Goal: Task Accomplishment & Management: Contribute content

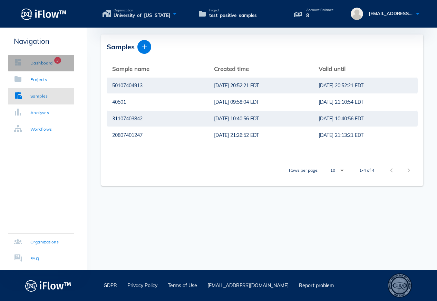
click at [48, 64] on div "Dashboard" at bounding box center [41, 63] width 22 height 7
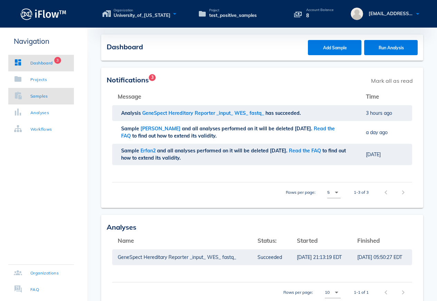
click at [44, 96] on div "Samples" at bounding box center [39, 96] width 18 height 7
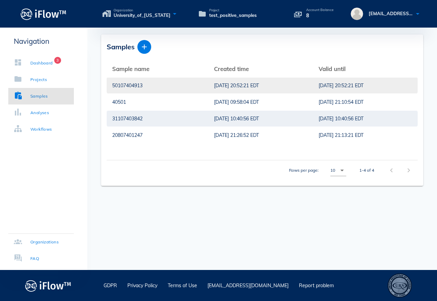
click at [133, 87] on div "50107404913" at bounding box center [157, 86] width 91 height 16
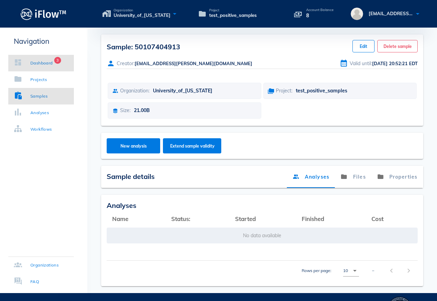
click at [53, 64] on div "Dashboard" at bounding box center [41, 63] width 22 height 7
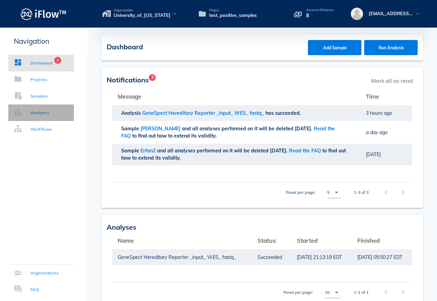
click at [35, 117] on link "Analyses" at bounding box center [41, 113] width 66 height 17
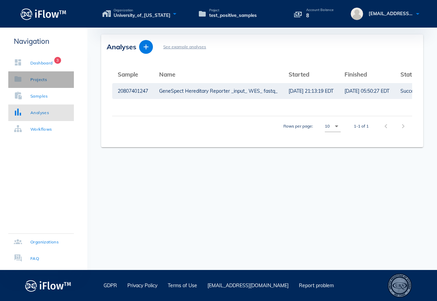
click at [50, 78] on link "Projects" at bounding box center [41, 79] width 66 height 17
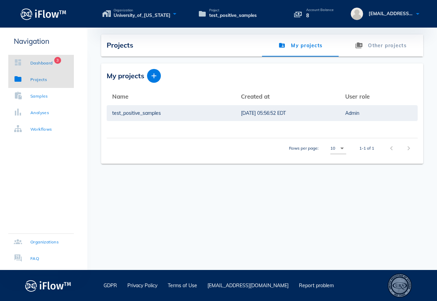
click at [45, 63] on div "Dashboard" at bounding box center [41, 63] width 22 height 7
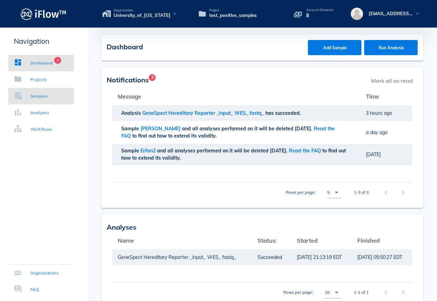
click at [46, 98] on div "Samples" at bounding box center [39, 96] width 18 height 7
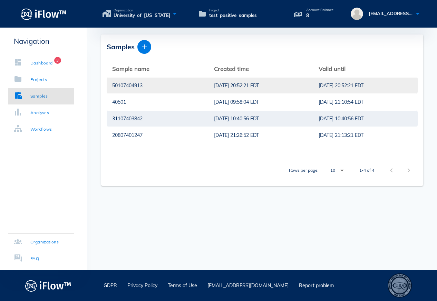
click at [148, 86] on div "50107404913" at bounding box center [157, 86] width 91 height 16
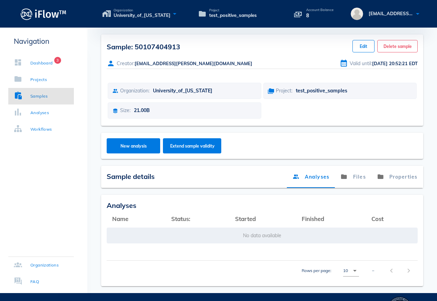
scroll to position [23, 0]
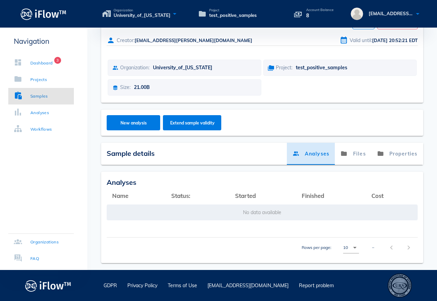
click at [324, 158] on link "Analyses" at bounding box center [311, 154] width 48 height 22
click at [360, 157] on link "Files" at bounding box center [353, 154] width 37 height 22
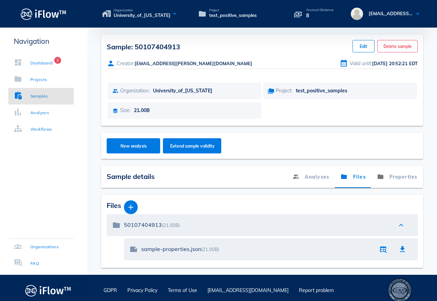
scroll to position [5, 0]
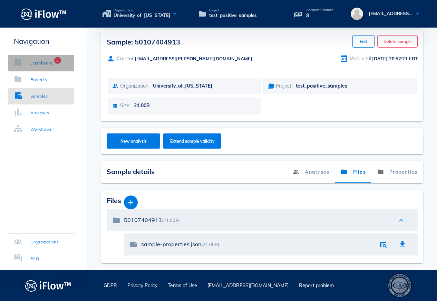
click at [49, 64] on div "Dashboard" at bounding box center [41, 63] width 22 height 7
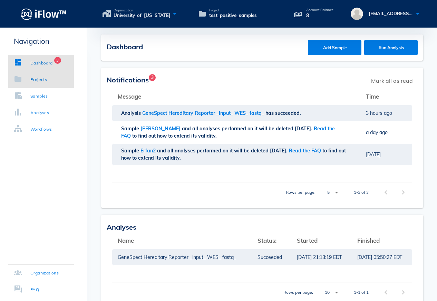
click at [27, 78] on div "Projects" at bounding box center [30, 79] width 33 height 7
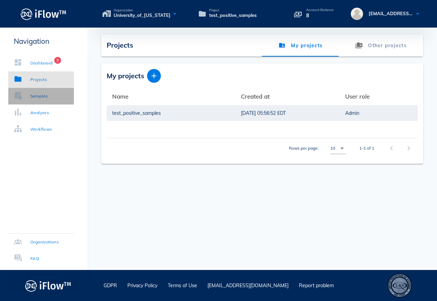
click at [32, 98] on div "Samples" at bounding box center [31, 96] width 34 height 7
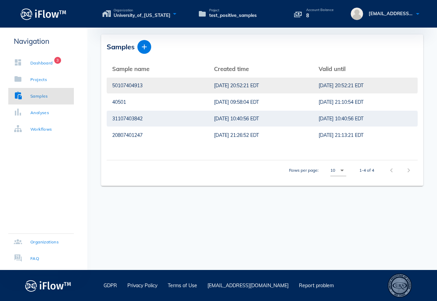
click at [242, 86] on div "[DATE] 20:52:21 EDT" at bounding box center [261, 86] width 94 height 16
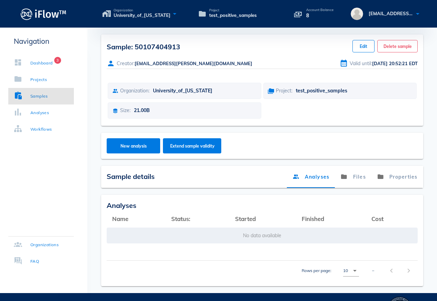
scroll to position [23, 0]
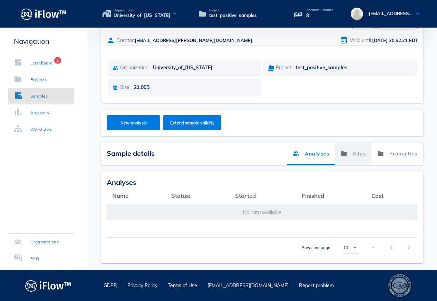
click at [359, 161] on link "Files" at bounding box center [353, 154] width 37 height 22
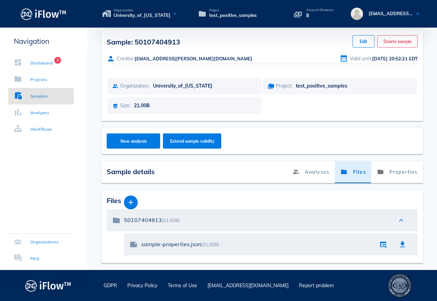
scroll to position [5, 0]
click at [359, 178] on link "Files" at bounding box center [353, 172] width 37 height 22
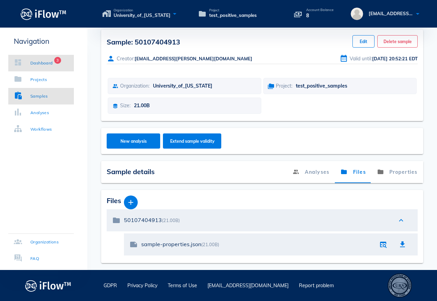
click at [28, 64] on div "Dashboard 3" at bounding box center [33, 63] width 39 height 7
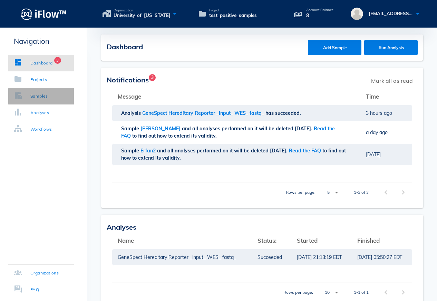
click at [38, 98] on div "Samples" at bounding box center [39, 96] width 18 height 7
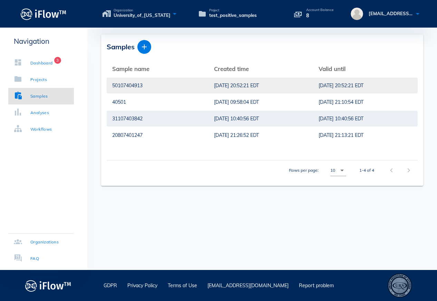
click at [235, 89] on div "[DATE] 20:52:21 EDT" at bounding box center [261, 86] width 94 height 16
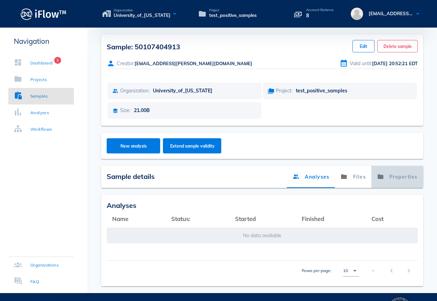
click at [405, 179] on link "Properties" at bounding box center [398, 177] width 52 height 22
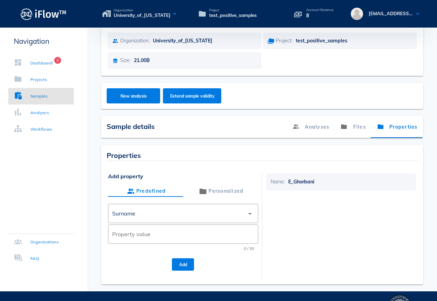
scroll to position [71, 0]
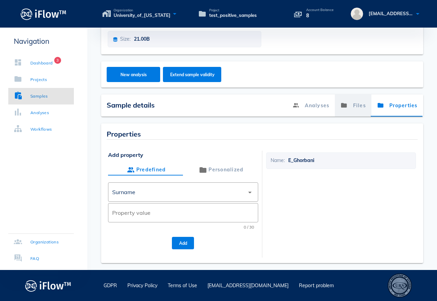
click at [351, 105] on link "Files" at bounding box center [353, 106] width 37 height 22
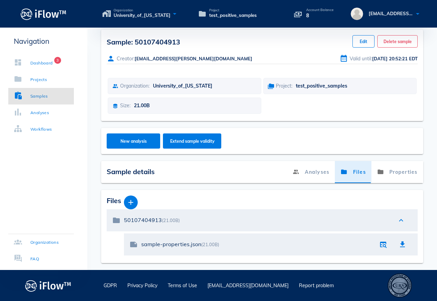
scroll to position [5, 0]
click at [132, 203] on icon "button" at bounding box center [131, 203] width 8 height 8
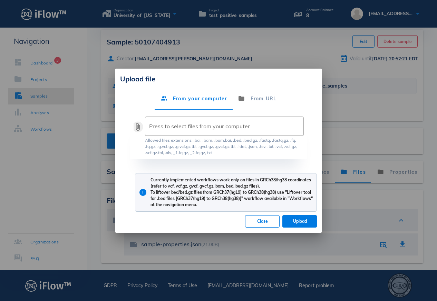
click at [138, 127] on button "attach_file" at bounding box center [138, 127] width 8 height 8
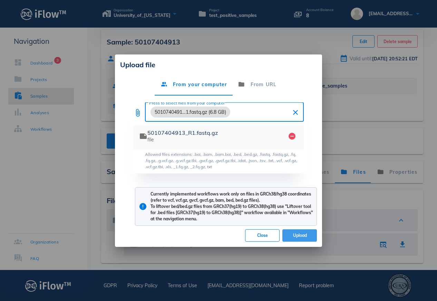
click at [302, 237] on span "Upload" at bounding box center [299, 235] width 23 height 5
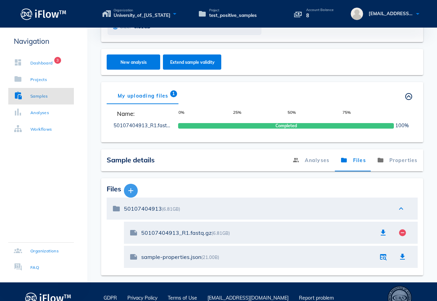
scroll to position [83, 0]
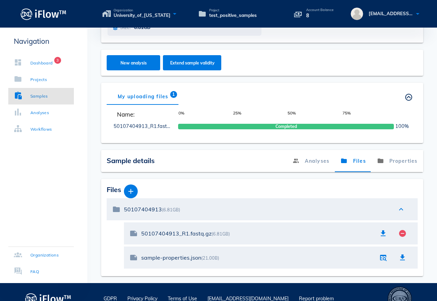
click at [213, 95] on div "My uploading files 1 Others' uploading files" at bounding box center [262, 96] width 311 height 17
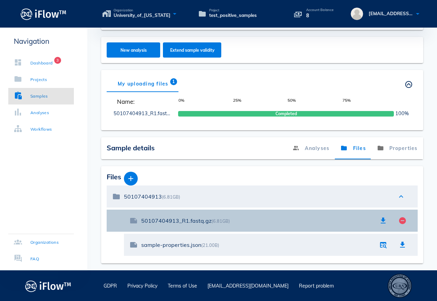
scroll to position [96, 0]
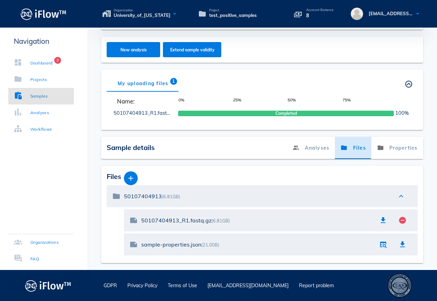
click at [350, 147] on link "Files" at bounding box center [353, 148] width 37 height 22
click at [346, 148] on icon at bounding box center [344, 148] width 7 height 11
click at [353, 148] on link "Files" at bounding box center [353, 148] width 37 height 22
click at [354, 149] on link "Files" at bounding box center [353, 148] width 37 height 22
click at [356, 148] on link "Files" at bounding box center [353, 148] width 37 height 22
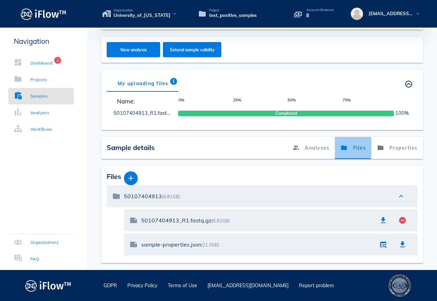
click at [356, 151] on link "Files" at bounding box center [353, 148] width 37 height 22
click at [136, 179] on span "button" at bounding box center [131, 178] width 14 height 8
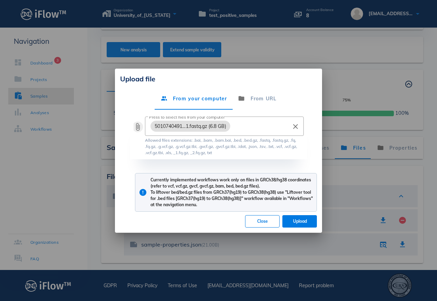
click at [138, 127] on button "attach_file" at bounding box center [138, 127] width 8 height 8
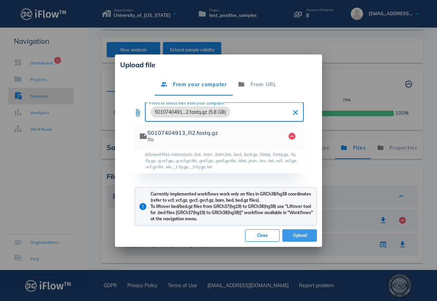
click at [302, 236] on span "Upload" at bounding box center [299, 235] width 23 height 5
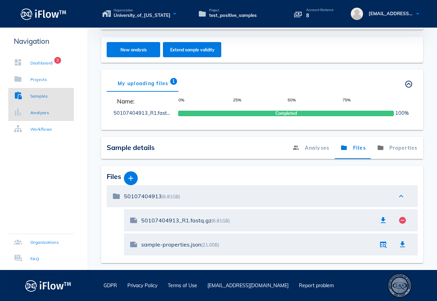
click at [36, 116] on div "Analyses" at bounding box center [39, 112] width 19 height 7
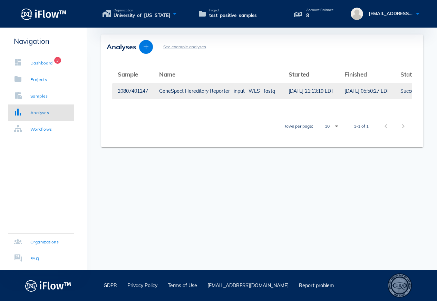
click at [243, 93] on div "GeneSpect Hereditary Reporter _input_ WES_ fastq_" at bounding box center [218, 91] width 118 height 16
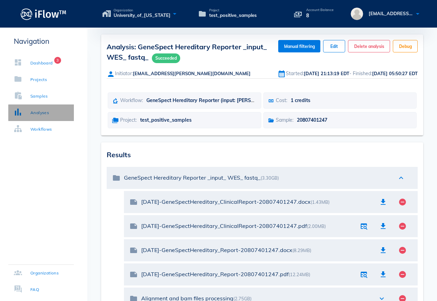
click at [33, 116] on link "Analyses" at bounding box center [41, 113] width 66 height 17
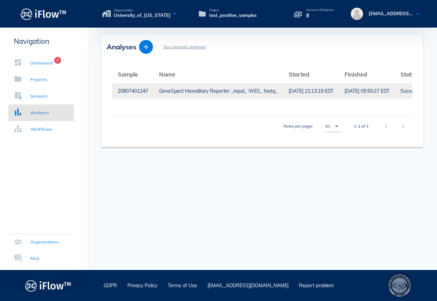
click at [334, 88] on div "[DATE] 21:13:19 EDT" at bounding box center [311, 91] width 45 height 16
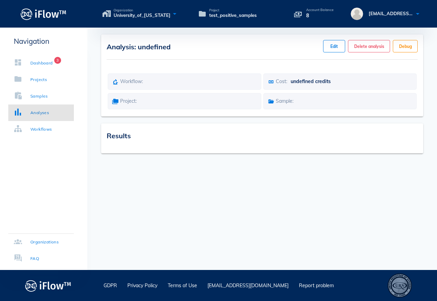
click at [338, 88] on div "Cost: undefined credits" at bounding box center [339, 82] width 153 height 16
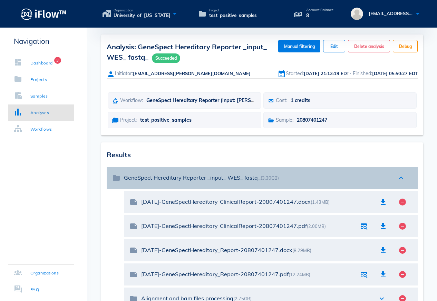
click at [161, 180] on div "GeneSpect Hereditary Reporter _input_ WES_ fastq_ (3.30GB)" at bounding box center [257, 178] width 266 height 7
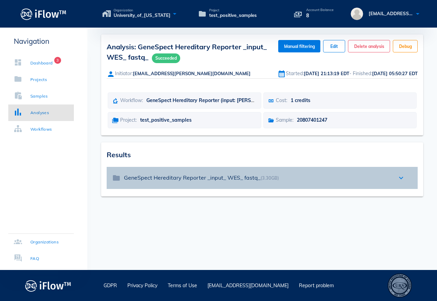
click at [161, 180] on div "GeneSpect Hereditary Reporter _input_ WES_ fastq_ (3.30GB)" at bounding box center [257, 178] width 266 height 7
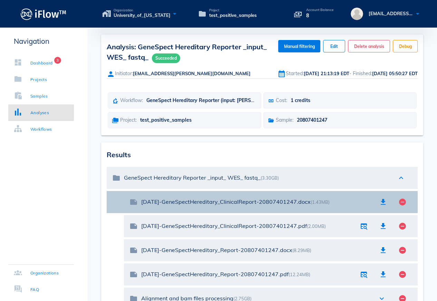
click at [248, 207] on div "[DATE]-GeneSpectHereditary_ClinicalReport-20807401247.docx (1.43MB)" at bounding box center [257, 202] width 232 height 15
click at [307, 200] on div "[DATE]-GeneSpectHereditary_ClinicalReport-20807401247.docx (1.43MB)" at bounding box center [257, 202] width 232 height 7
click at [261, 201] on div "[DATE]-GeneSpectHereditary_ClinicalReport-20807401247.docx (1.43MB)" at bounding box center [257, 202] width 232 height 7
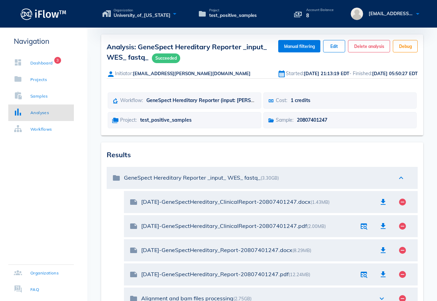
click at [26, 199] on div "Navigation Dashboard 3 Projects Samples Analyses Workflows Organizations FAQ" at bounding box center [43, 237] width 87 height 418
click at [43, 64] on div "Dashboard" at bounding box center [41, 63] width 22 height 7
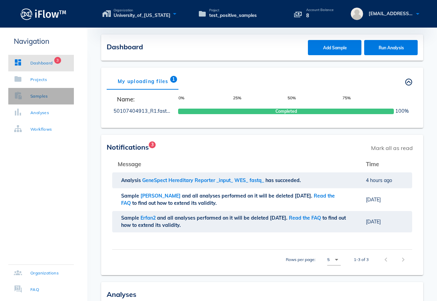
click at [33, 99] on div "Samples" at bounding box center [39, 96] width 18 height 7
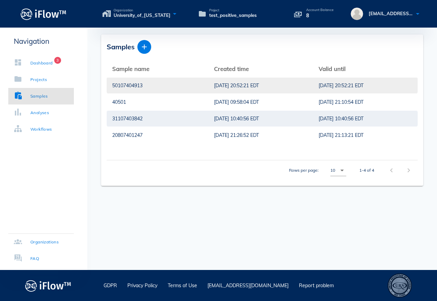
click at [174, 87] on div "50107404913" at bounding box center [157, 86] width 91 height 16
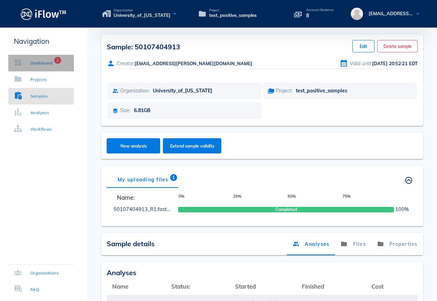
click at [31, 66] on div "Dashboard 3" at bounding box center [33, 63] width 39 height 7
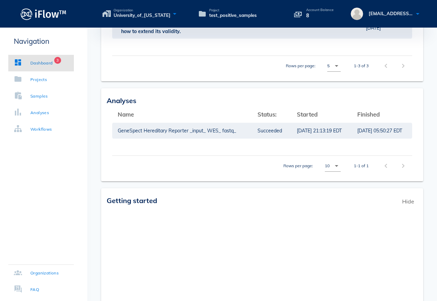
scroll to position [232, 0]
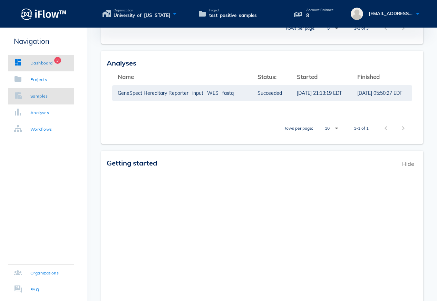
click at [49, 100] on link "Samples" at bounding box center [41, 96] width 66 height 17
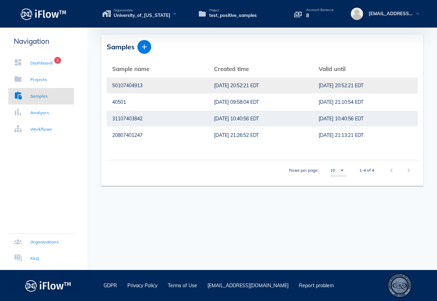
click at [214, 84] on div "[DATE] 20:52:21 EDT" at bounding box center [261, 86] width 94 height 16
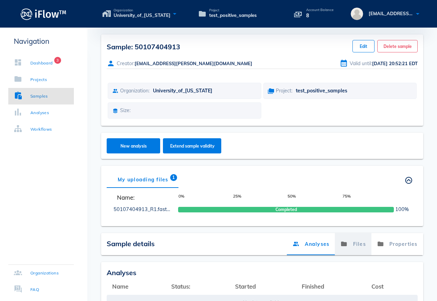
click at [361, 246] on link "Files" at bounding box center [353, 244] width 37 height 22
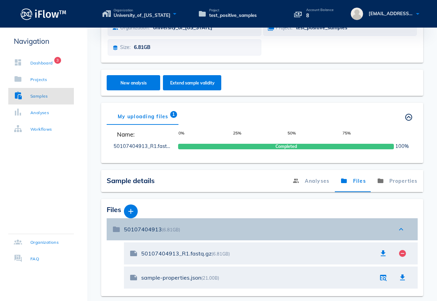
scroll to position [96, 0]
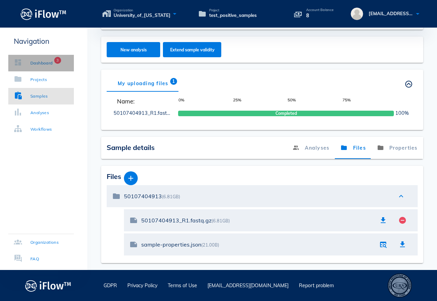
click at [58, 62] on span "3" at bounding box center [57, 60] width 7 height 7
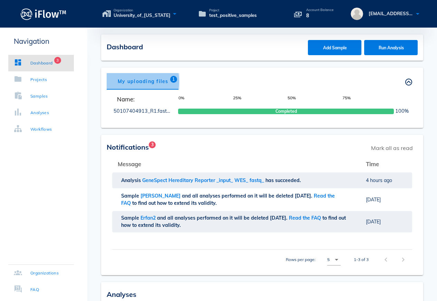
click at [140, 82] on div "My uploading files 1" at bounding box center [143, 81] width 73 height 17
click at [269, 98] on span "25%" at bounding box center [260, 99] width 55 height 9
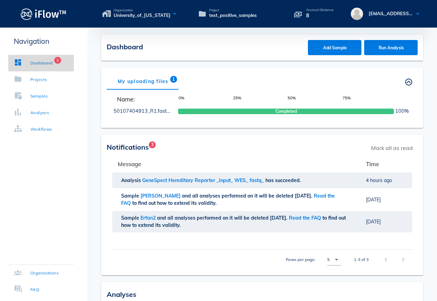
click at [42, 59] on link "Dashboard 3" at bounding box center [41, 63] width 66 height 17
click at [44, 97] on div "Samples" at bounding box center [39, 96] width 18 height 7
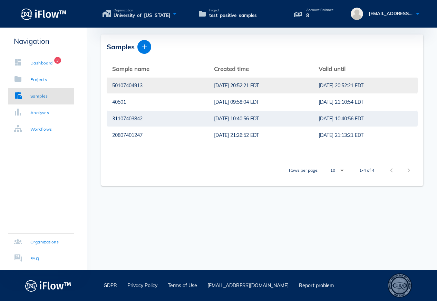
click at [278, 84] on div "[DATE] 20:52:21 EDT" at bounding box center [261, 86] width 94 height 16
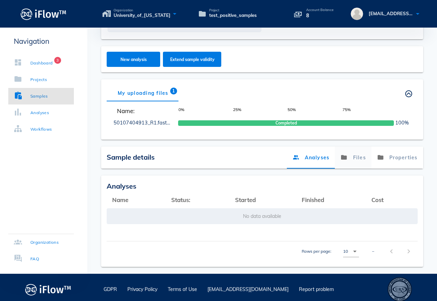
scroll to position [90, 0]
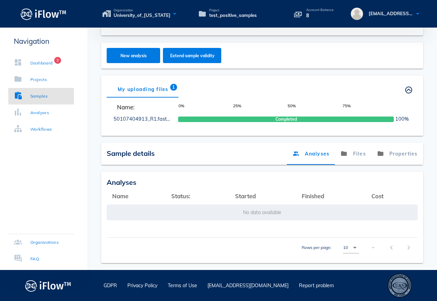
click at [362, 102] on div "Name: 0% 25% 50% 75% 50107404913_R1.fastq.gz Completed 100%" at bounding box center [262, 114] width 311 height 33
click at [317, 198] on span "Finished" at bounding box center [313, 196] width 22 height 7
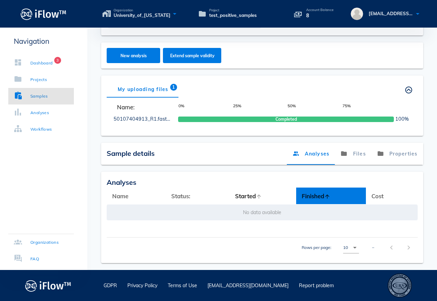
click at [245, 198] on span "Started" at bounding box center [245, 196] width 21 height 7
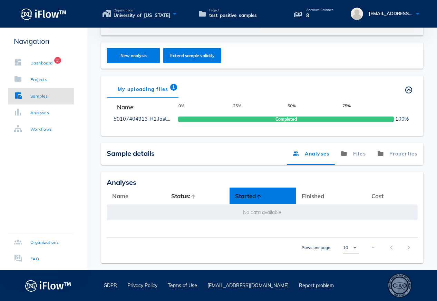
click at [182, 196] on span "Status:" at bounding box center [180, 196] width 19 height 7
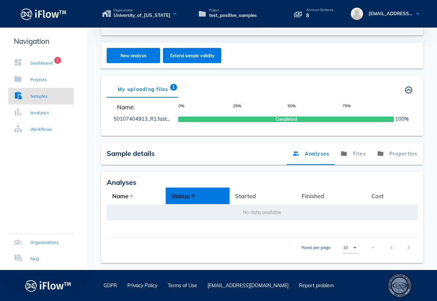
click at [114, 194] on span "Name" at bounding box center [120, 196] width 16 height 7
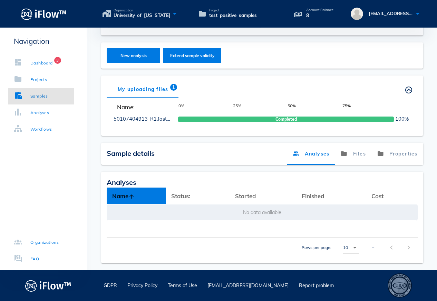
click at [305, 95] on div "My uploading files 1 Others' uploading files" at bounding box center [262, 89] width 311 height 17
click at [355, 154] on link "Files" at bounding box center [353, 154] width 37 height 22
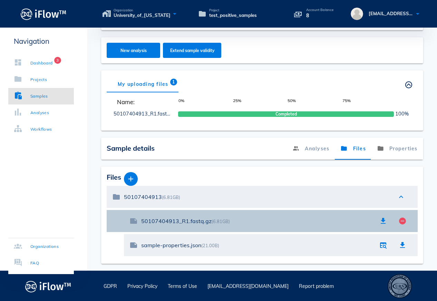
scroll to position [96, 0]
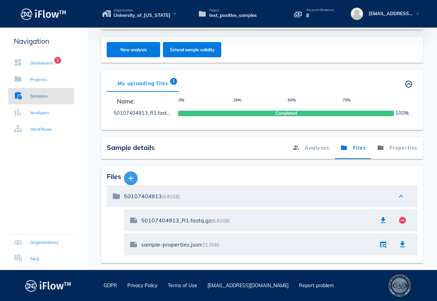
click at [129, 179] on icon "button" at bounding box center [131, 178] width 8 height 8
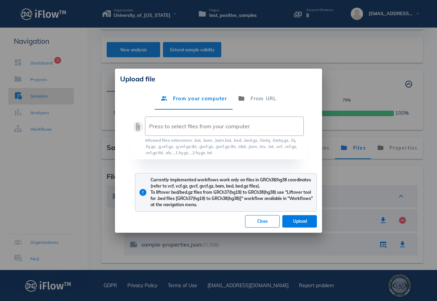
click at [139, 127] on button "attach_file" at bounding box center [138, 127] width 8 height 8
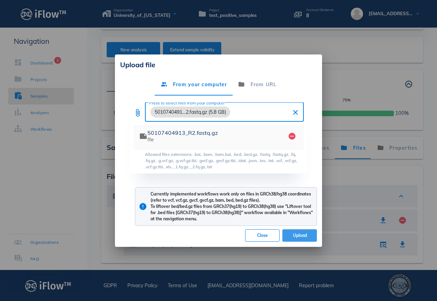
click at [300, 238] on button "Upload" at bounding box center [299, 236] width 35 height 12
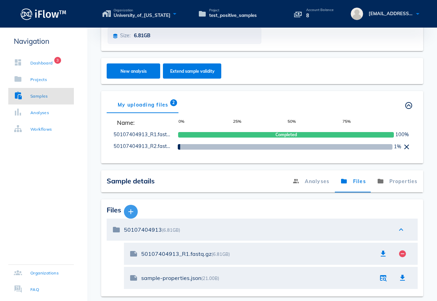
scroll to position [76, 0]
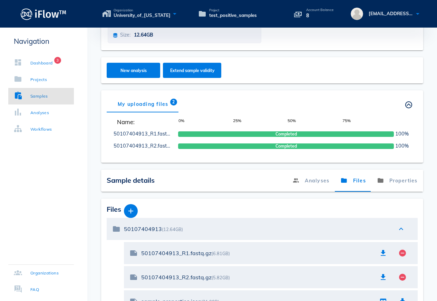
click at [261, 194] on div "Sample: 50107404913 Edit Delete sample Creator: [EMAIL_ADDRESS][PERSON_NAME][DO…" at bounding box center [262, 140] width 350 height 362
